Goal: Information Seeking & Learning: Check status

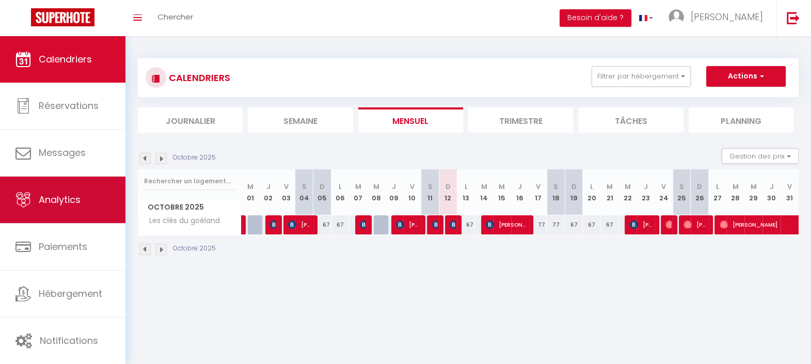
click at [31, 192] on link "Analytics" at bounding box center [62, 199] width 125 height 46
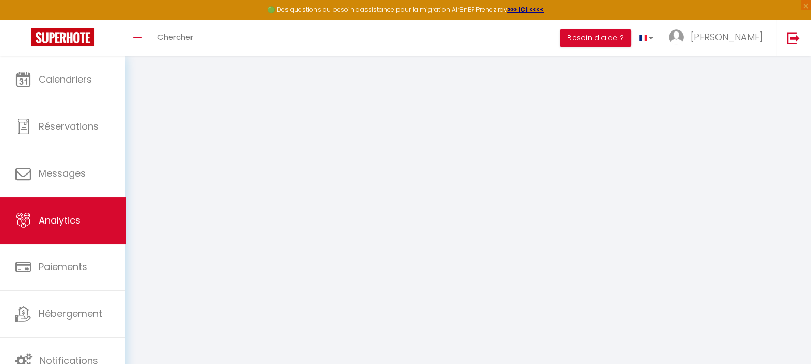
select select "2025"
select select "10"
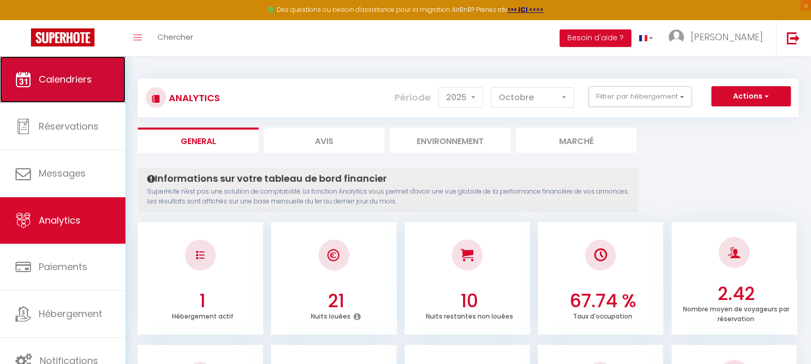
click at [61, 67] on link "Calendriers" at bounding box center [62, 79] width 125 height 46
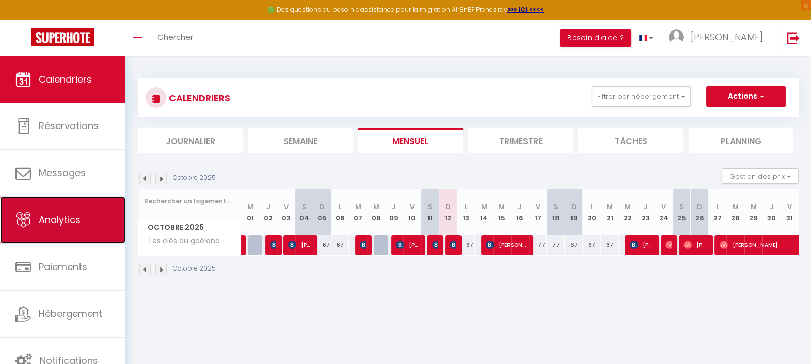
click at [85, 221] on link "Analytics" at bounding box center [62, 220] width 125 height 46
select select "2025"
select select "10"
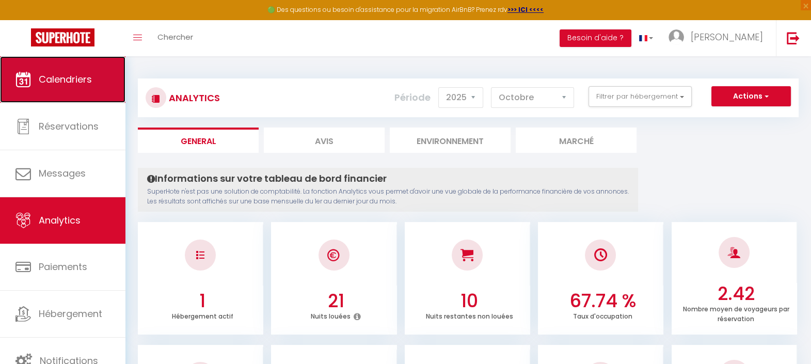
click at [93, 91] on link "Calendriers" at bounding box center [62, 79] width 125 height 46
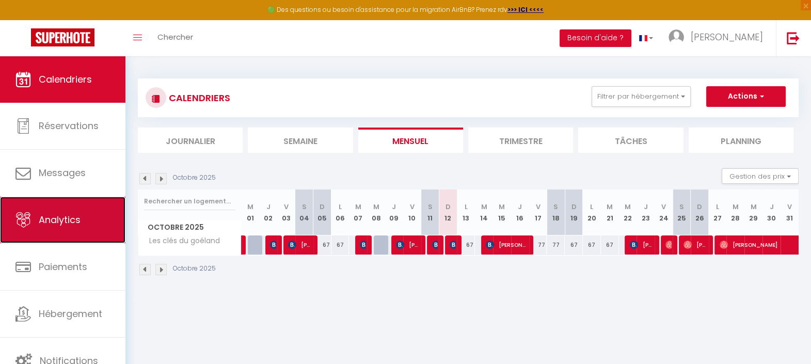
click at [52, 230] on link "Analytics" at bounding box center [62, 220] width 125 height 46
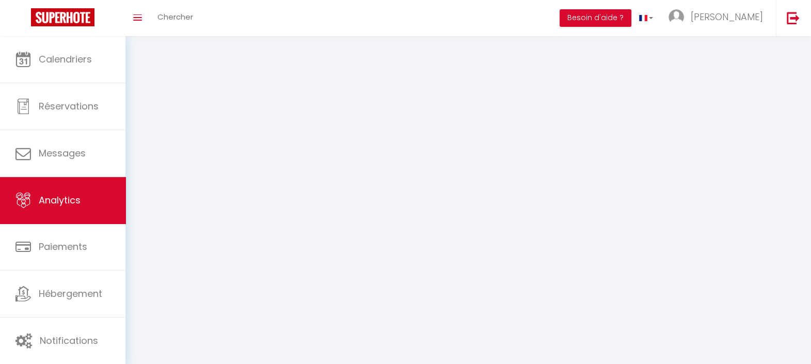
select select "2025"
select select "10"
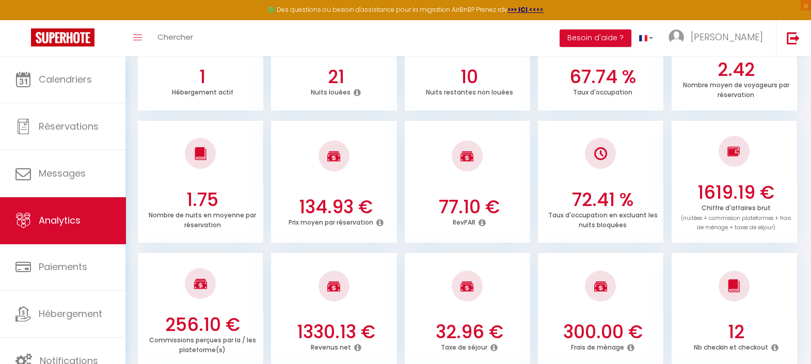
scroll to position [269, 0]
